Goal: Transaction & Acquisition: Purchase product/service

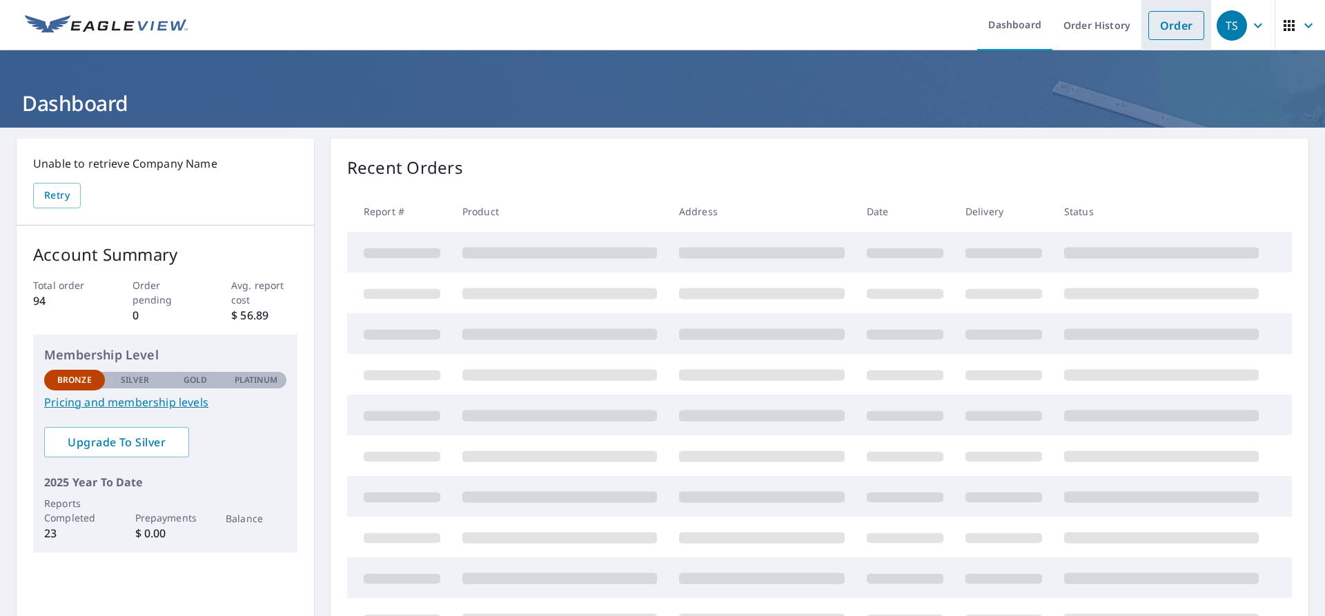
click at [1164, 18] on link "Order" at bounding box center [1176, 25] width 56 height 29
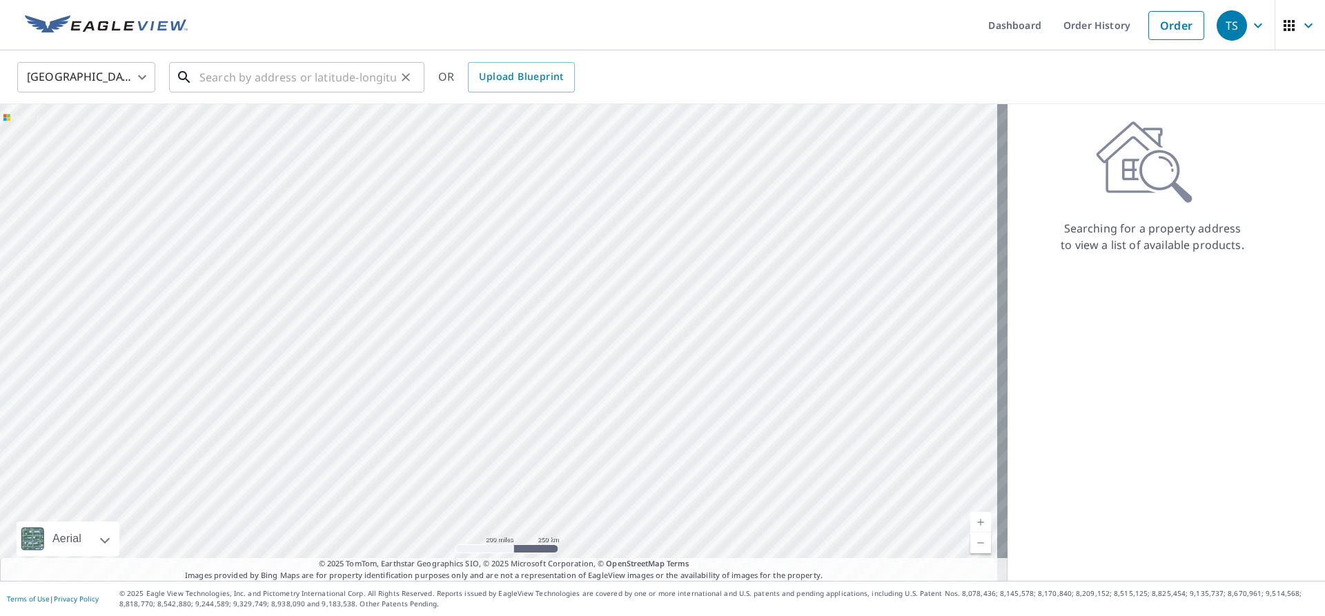
click at [338, 74] on input "text" at bounding box center [297, 77] width 197 height 39
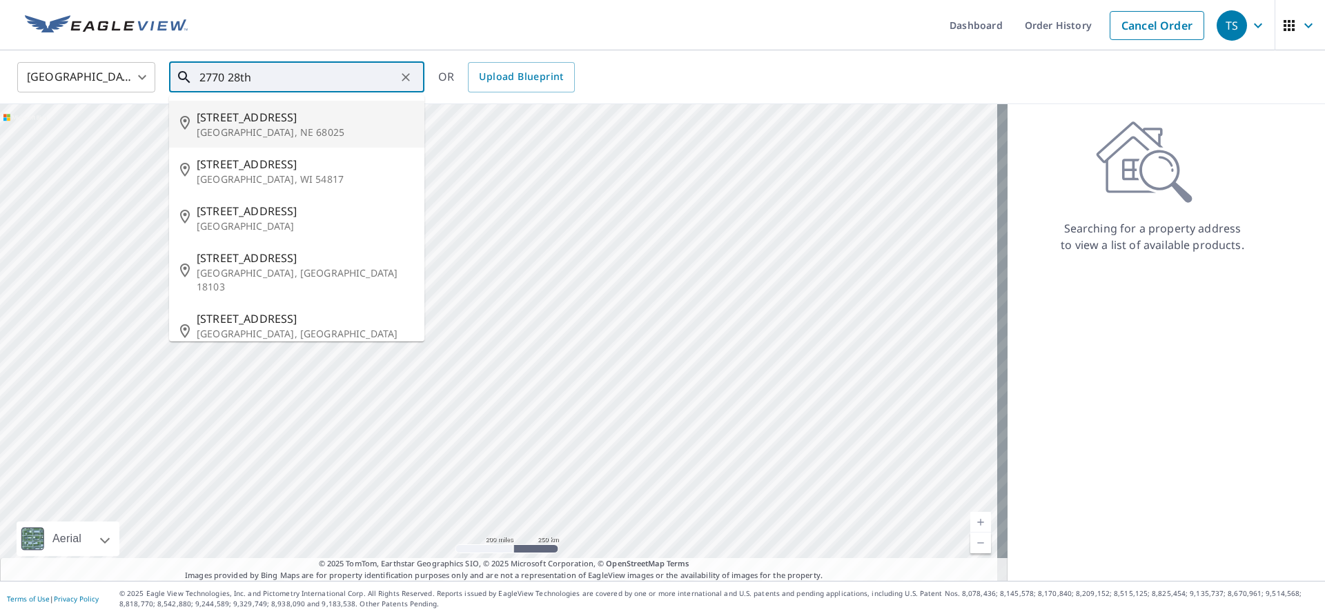
click at [304, 116] on span "[STREET_ADDRESS]" at bounding box center [305, 117] width 217 height 17
type input "[STREET_ADDRESS]"
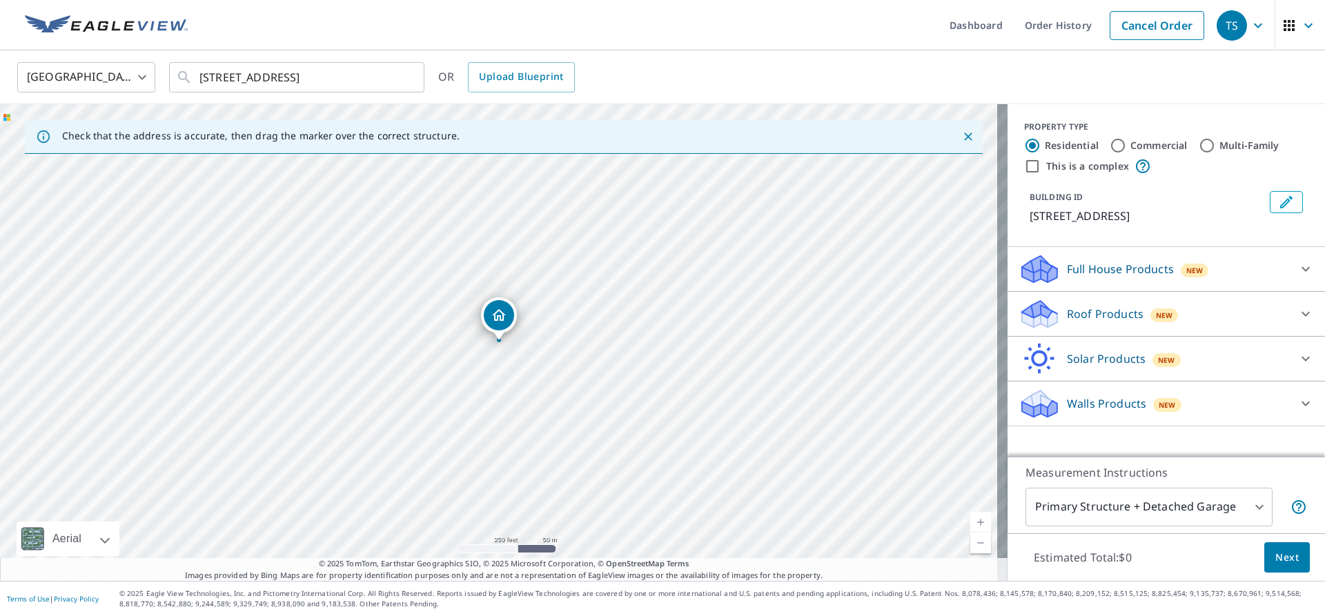
click at [1233, 312] on div "Roof Products New" at bounding box center [1154, 314] width 271 height 32
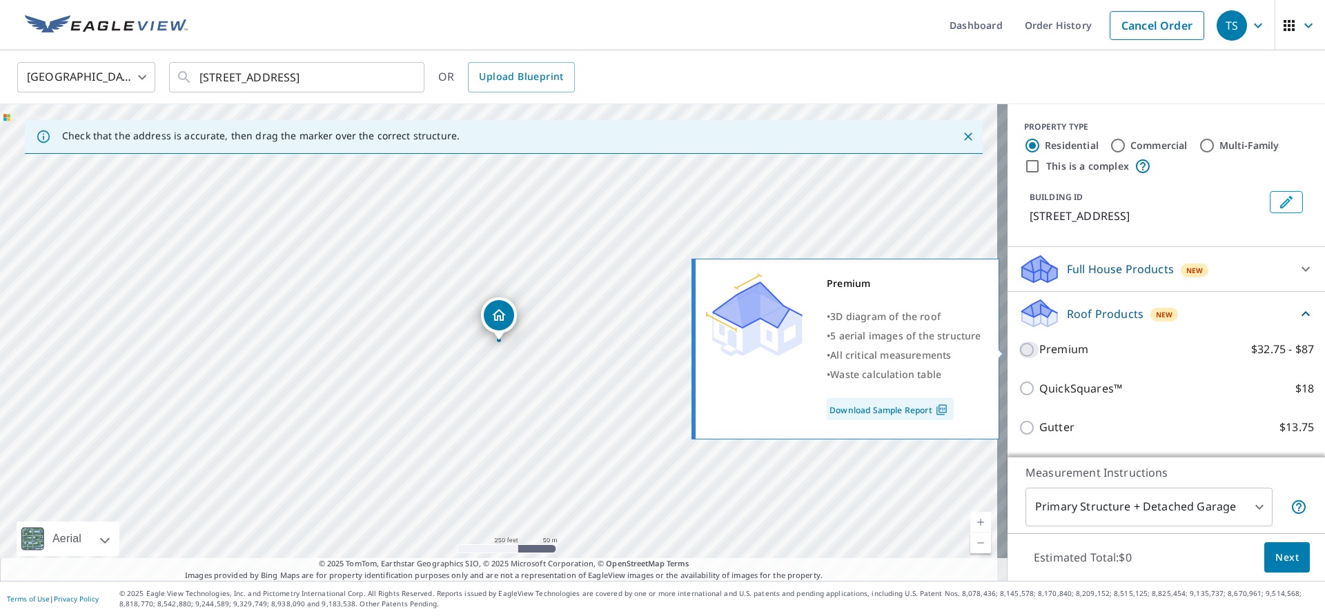
click at [1019, 348] on input "Premium $32.75 - $87" at bounding box center [1029, 350] width 21 height 17
checkbox input "true"
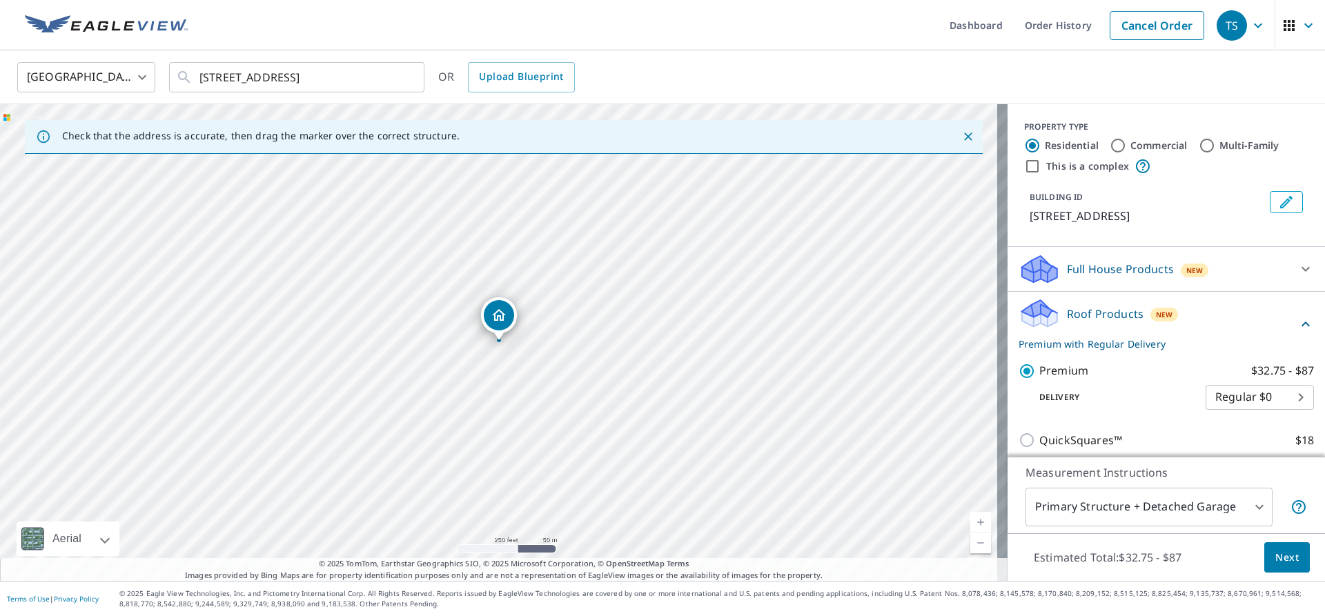
click at [1279, 557] on span "Next" at bounding box center [1286, 557] width 23 height 17
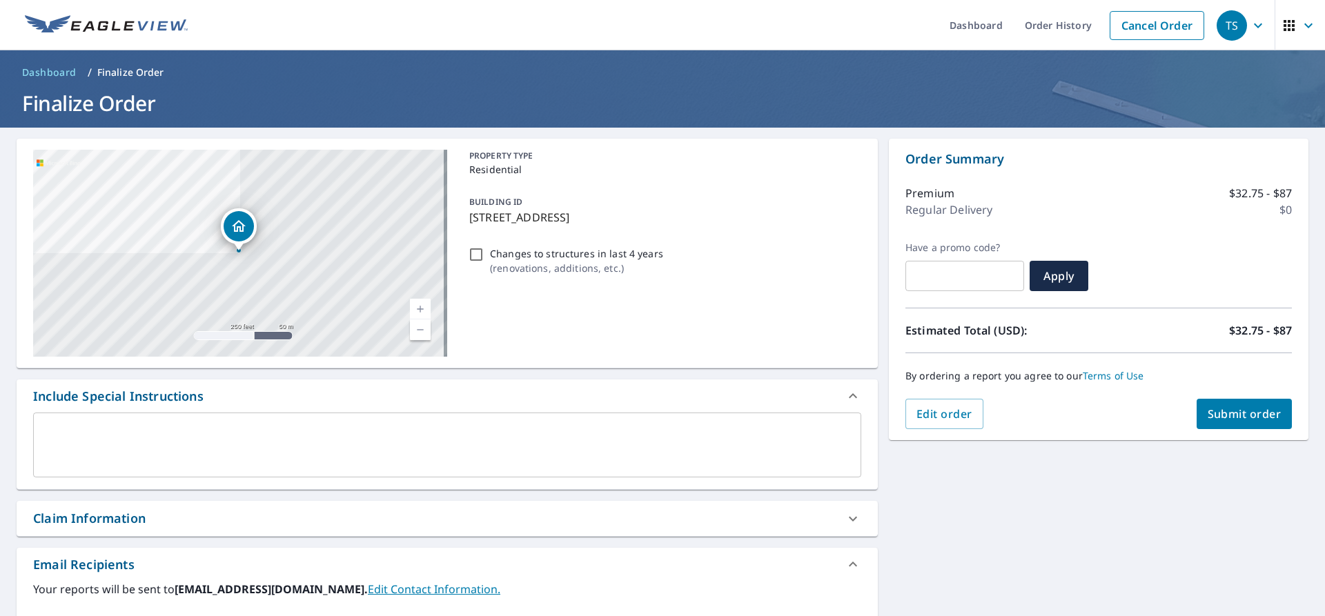
click at [1248, 430] on div "Order Summary Premium $32.75 - $87 Regular Delivery $0 Have a promo code? ​ App…" at bounding box center [1099, 290] width 420 height 302
click at [1248, 422] on button "Submit order" at bounding box center [1245, 414] width 96 height 30
